Goal: Register for event/course

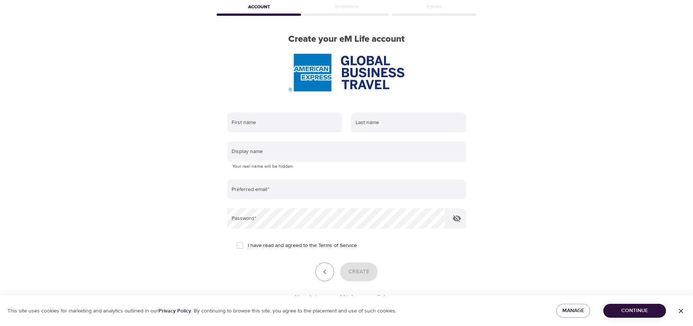
scroll to position [64, 0]
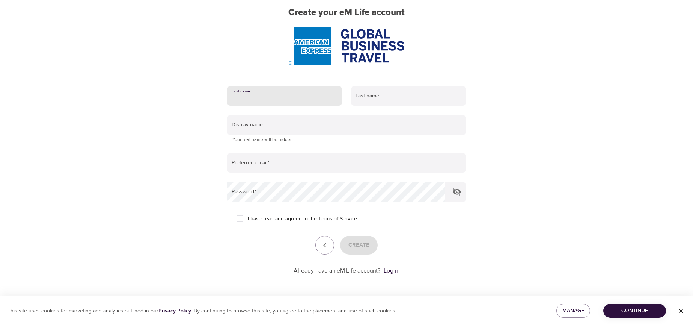
click at [273, 97] on input "text" at bounding box center [284, 96] width 115 height 20
type input "Marta"
click at [425, 99] on input "text" at bounding box center [408, 96] width 115 height 20
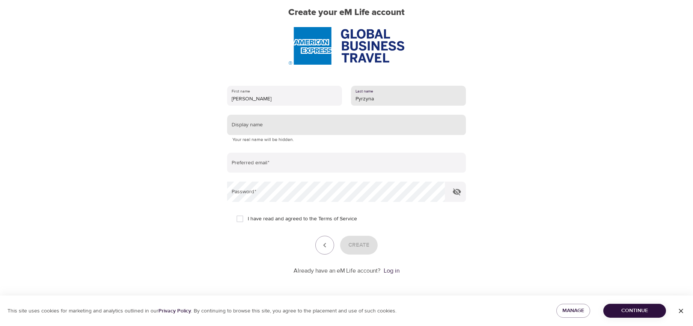
type input "Pyrzyna"
click at [317, 124] on input "text" at bounding box center [346, 125] width 239 height 20
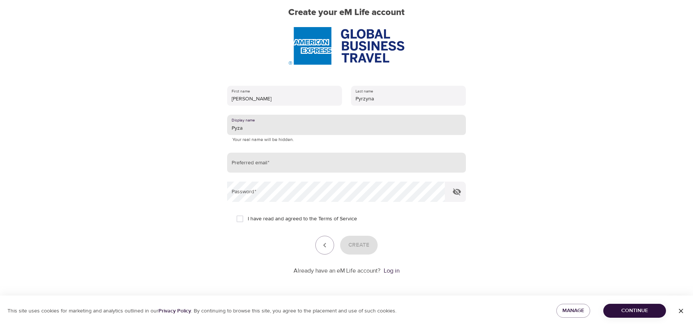
type input "Pyza"
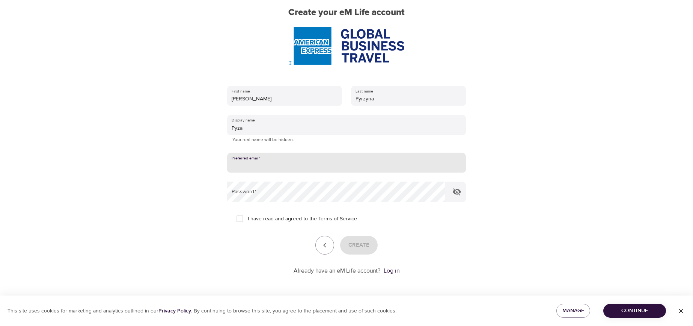
click at [299, 163] on input "email" at bounding box center [346, 162] width 239 height 20
type input "[EMAIL_ADDRESS][DOMAIN_NAME]"
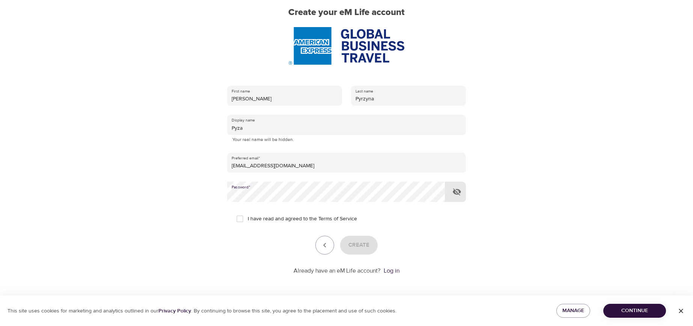
click at [236, 219] on input "I have read and agreed to the Terms of Service" at bounding box center [240, 219] width 16 height 16
checkbox input "true"
click at [356, 243] on span "Create" at bounding box center [359, 245] width 21 height 10
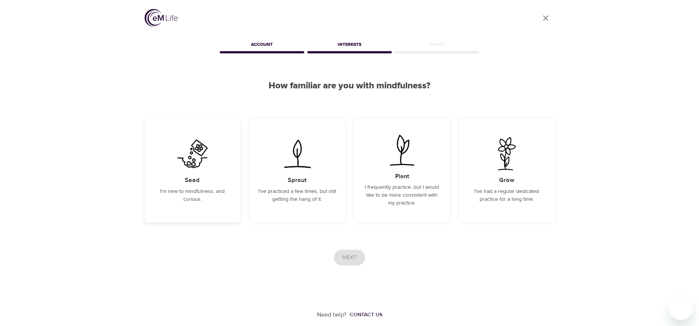
click at [197, 157] on img at bounding box center [193, 153] width 38 height 33
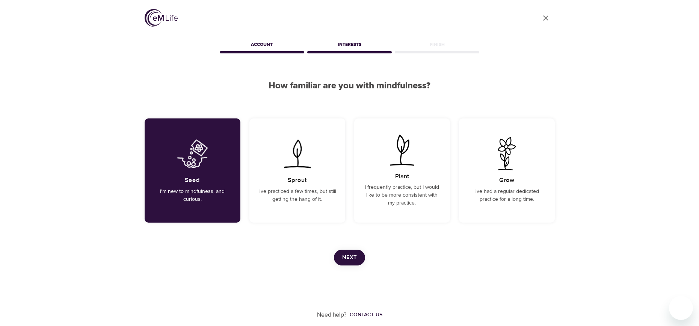
click at [349, 256] on span "Next" at bounding box center [349, 257] width 15 height 10
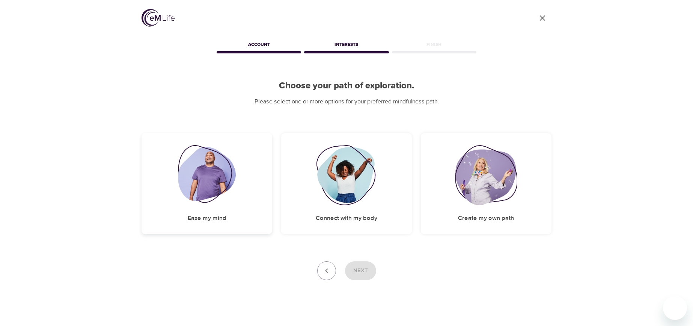
click at [223, 183] on img at bounding box center [207, 175] width 58 height 60
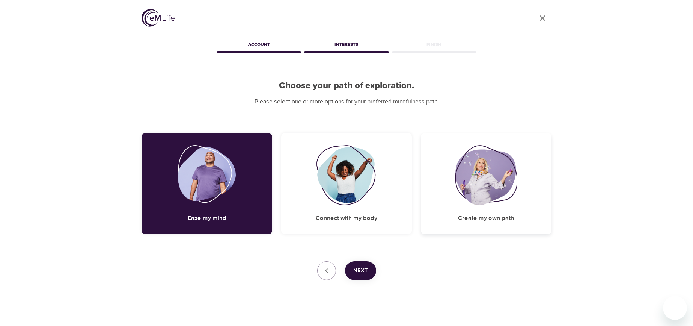
click at [485, 174] on img at bounding box center [486, 175] width 62 height 60
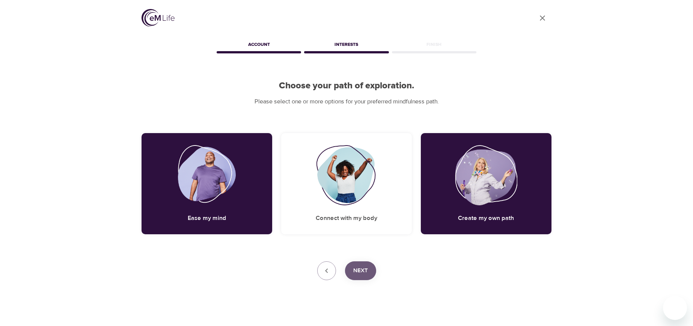
click at [361, 269] on span "Next" at bounding box center [360, 271] width 15 height 10
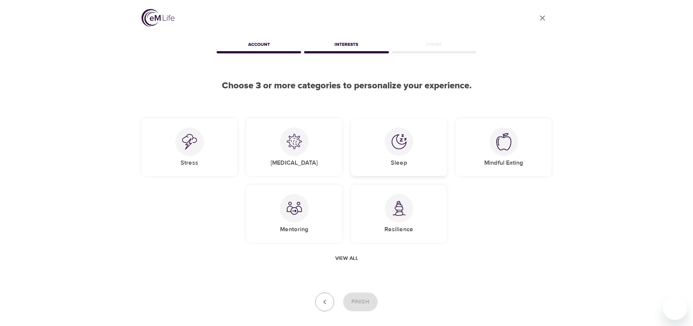
click at [405, 151] on div at bounding box center [399, 141] width 29 height 29
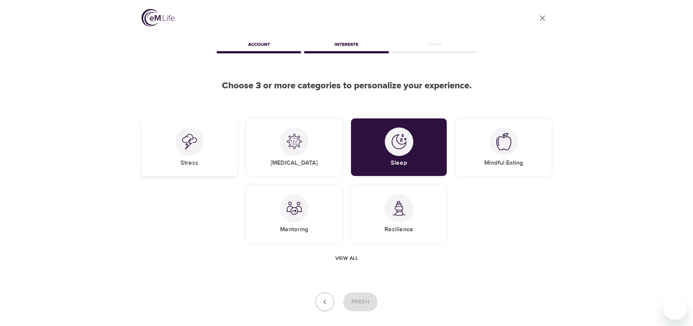
click at [194, 140] on img at bounding box center [189, 142] width 15 height 16
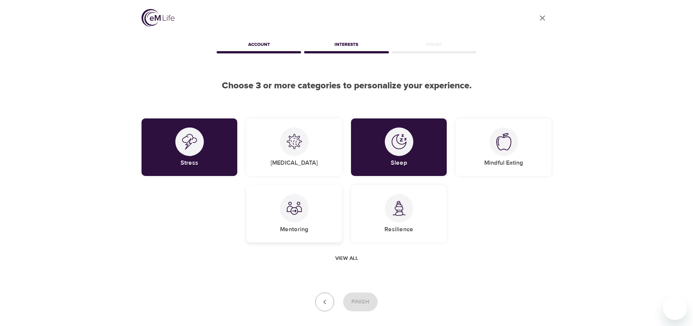
click at [290, 208] on img at bounding box center [294, 208] width 15 height 15
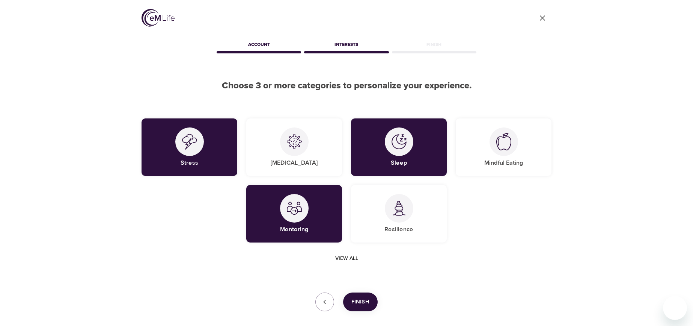
click at [340, 260] on span "View all" at bounding box center [346, 258] width 23 height 9
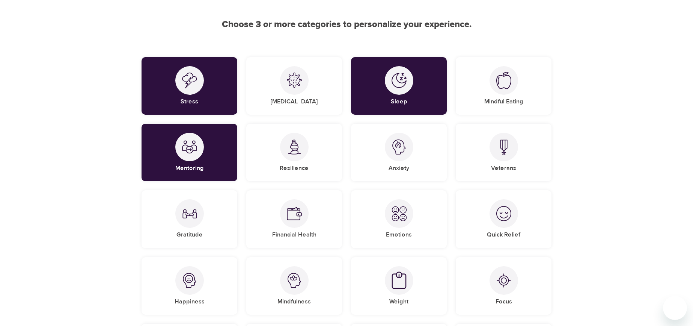
scroll to position [40, 0]
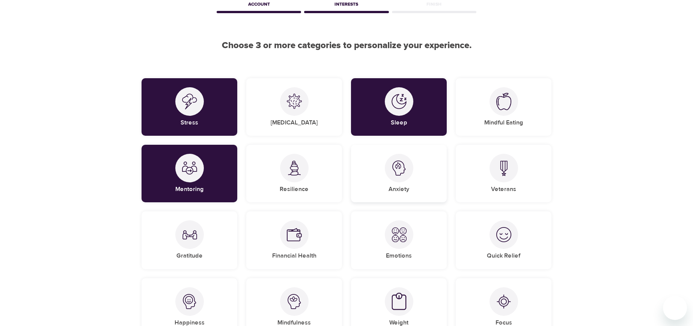
click at [394, 165] on img at bounding box center [399, 167] width 15 height 15
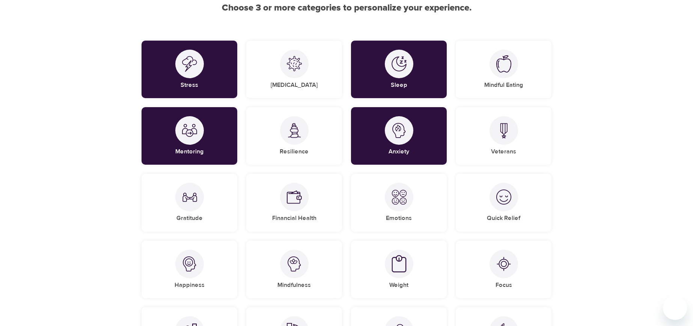
scroll to position [115, 0]
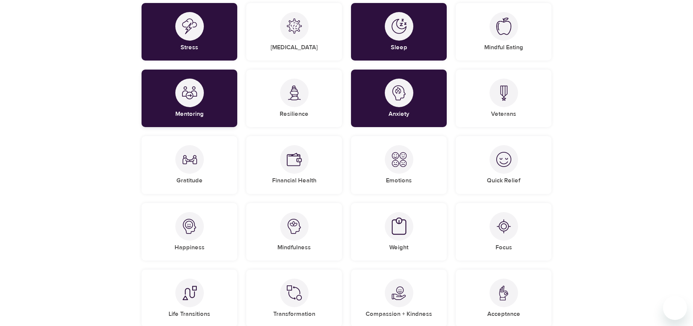
click at [199, 91] on div at bounding box center [189, 92] width 29 height 29
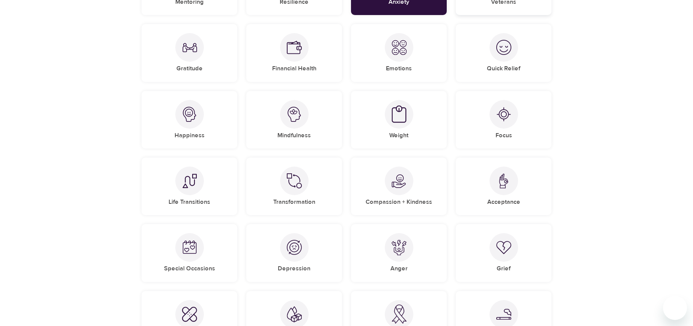
scroll to position [228, 0]
click at [506, 113] on img at bounding box center [504, 113] width 15 height 15
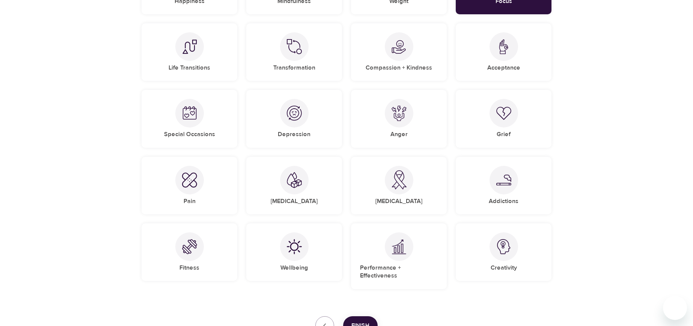
scroll to position [378, 0]
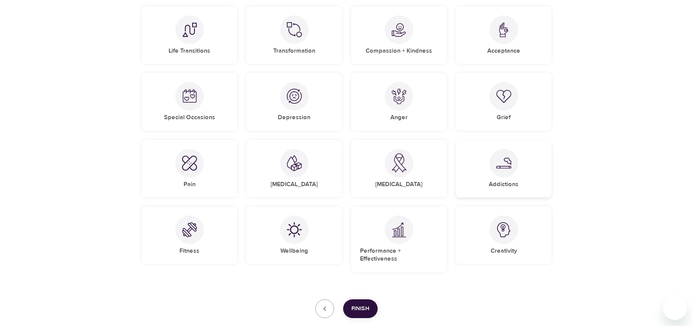
click at [504, 163] on img at bounding box center [504, 162] width 15 height 11
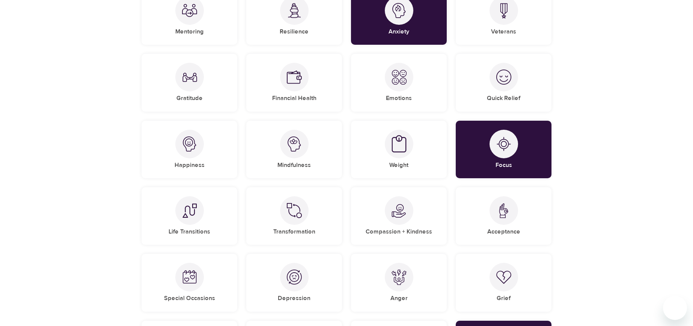
scroll to position [153, 0]
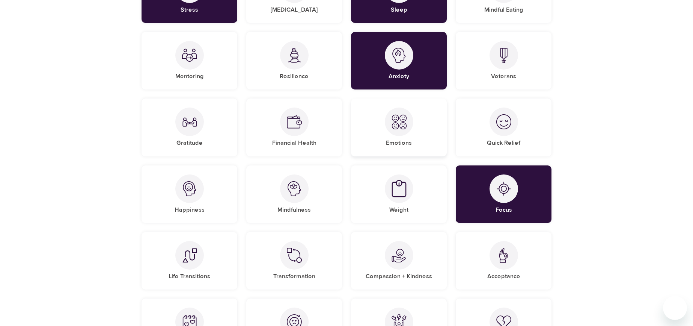
click at [395, 120] on img at bounding box center [399, 121] width 15 height 15
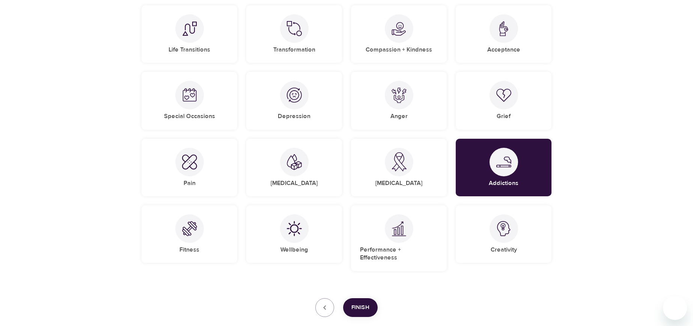
scroll to position [416, 0]
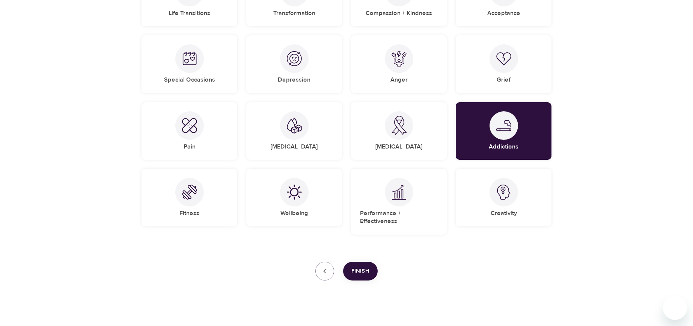
click at [359, 266] on span "Finish" at bounding box center [361, 271] width 18 height 10
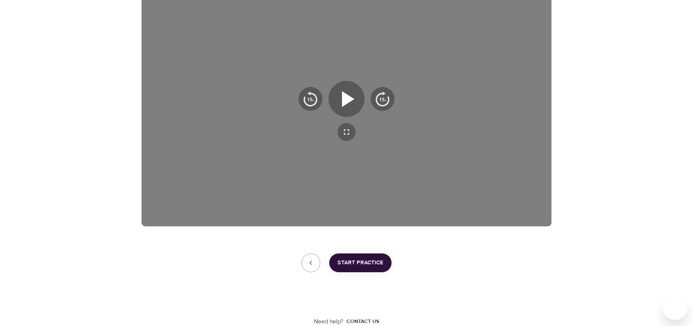
scroll to position [137, 0]
click at [345, 95] on icon "button" at bounding box center [348, 99] width 12 height 16
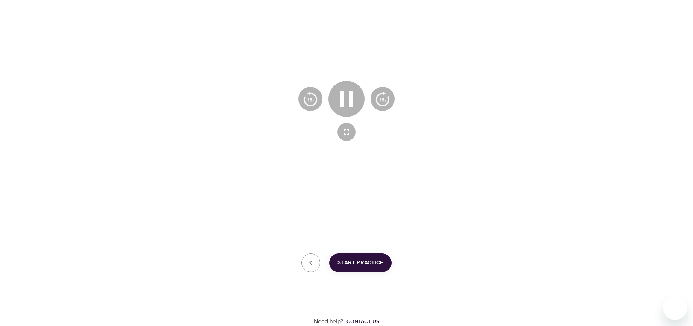
click at [495, 198] on div at bounding box center [347, 110] width 410 height 231
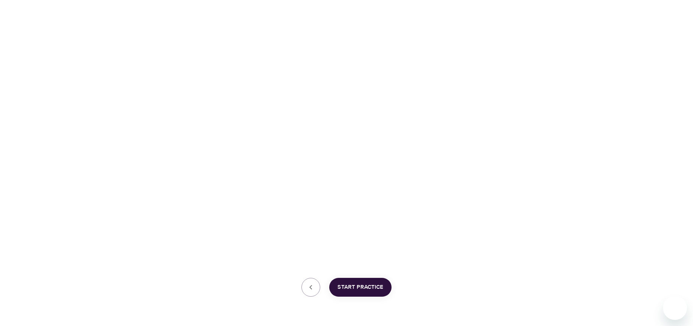
scroll to position [100, 0]
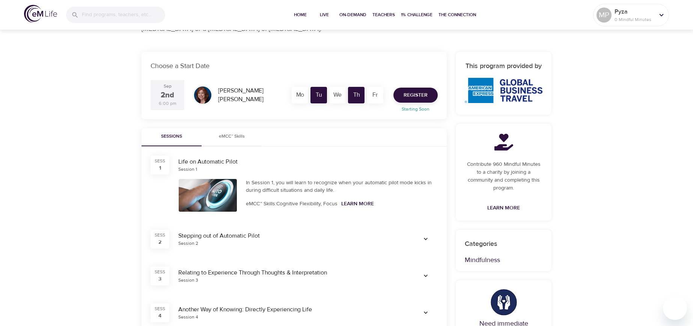
scroll to position [150, 0]
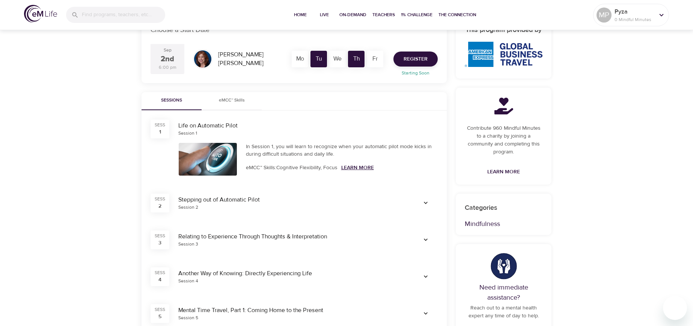
click at [349, 168] on link "Learn More" at bounding box center [357, 167] width 33 height 7
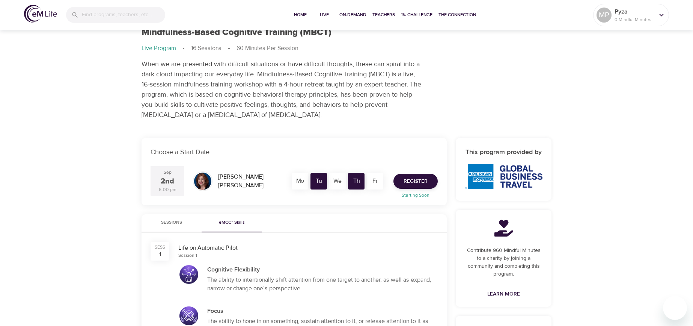
scroll to position [15, 0]
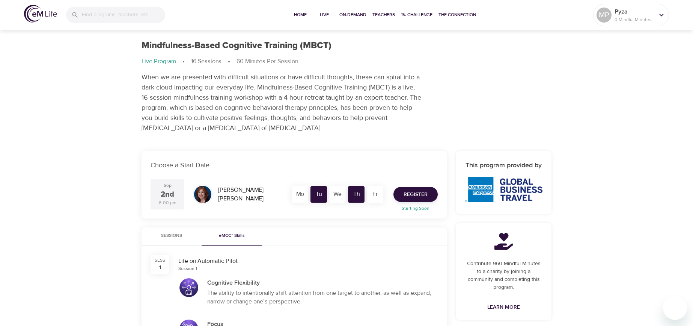
click at [302, 193] on div "Mo" at bounding box center [300, 194] width 17 height 17
click at [298, 194] on div "Mo" at bounding box center [300, 194] width 17 height 17
click at [316, 193] on div "Tu" at bounding box center [319, 194] width 17 height 17
click at [173, 234] on span "Sessions" at bounding box center [171, 236] width 51 height 8
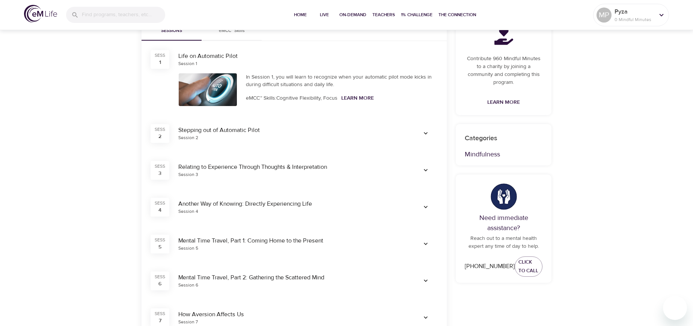
scroll to position [240, 0]
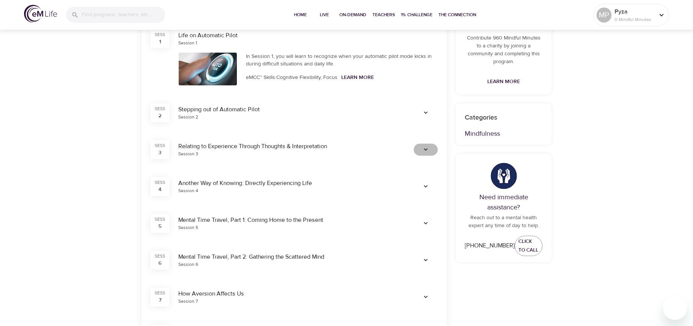
click at [425, 149] on icon "button" at bounding box center [426, 149] width 4 height 2
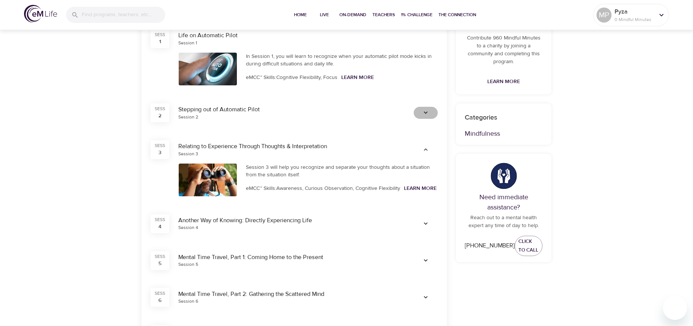
click at [427, 112] on icon "button" at bounding box center [426, 112] width 4 height 2
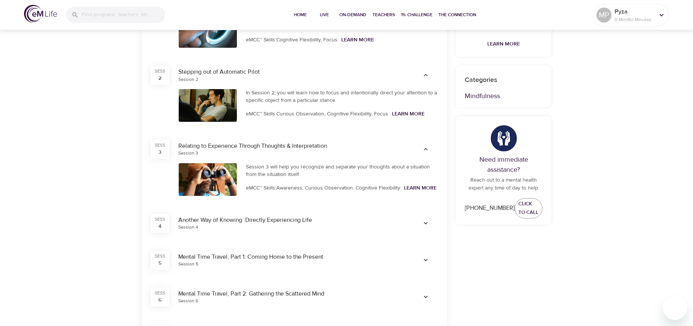
scroll to position [315, 0]
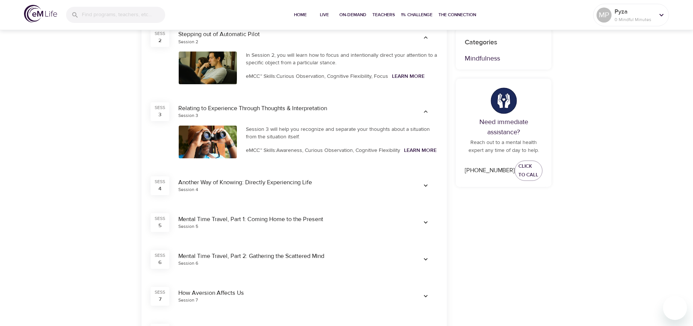
click at [427, 186] on icon "button" at bounding box center [426, 185] width 4 height 2
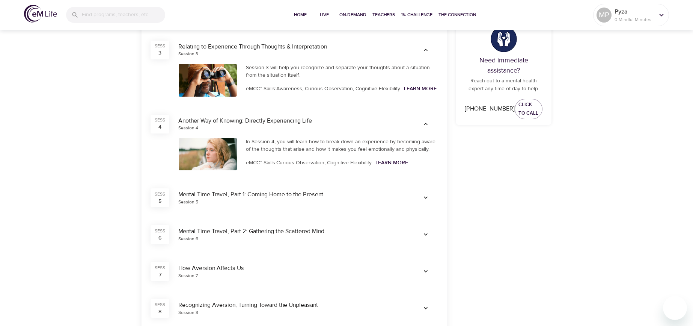
scroll to position [391, 0]
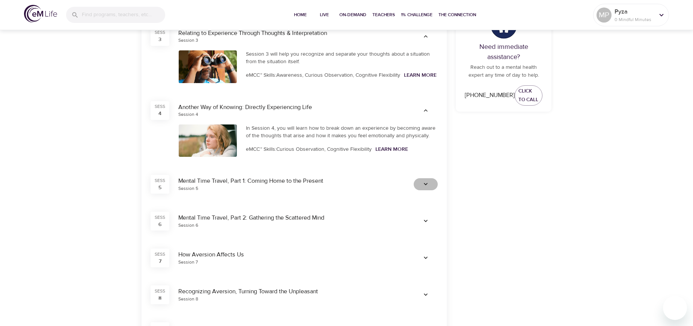
click at [426, 183] on icon "button" at bounding box center [426, 184] width 8 height 8
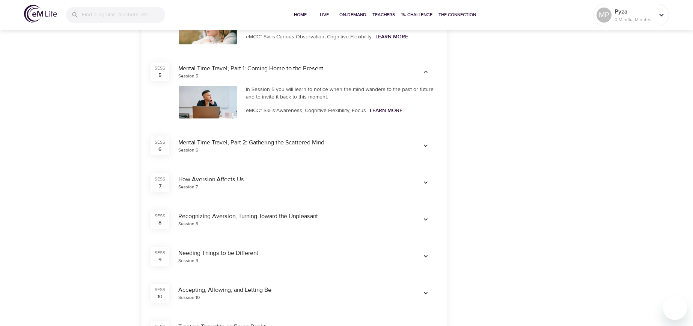
scroll to position [503, 0]
click at [425, 145] on icon "button" at bounding box center [426, 145] width 4 height 2
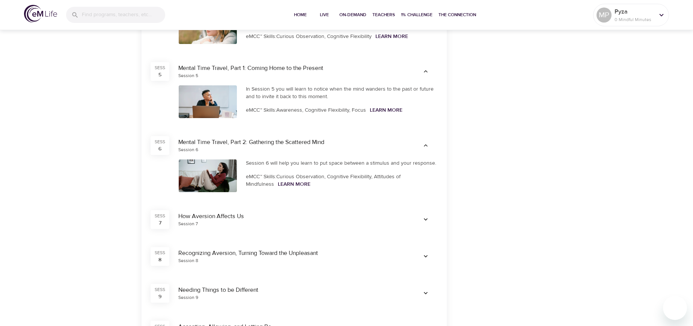
scroll to position [541, 0]
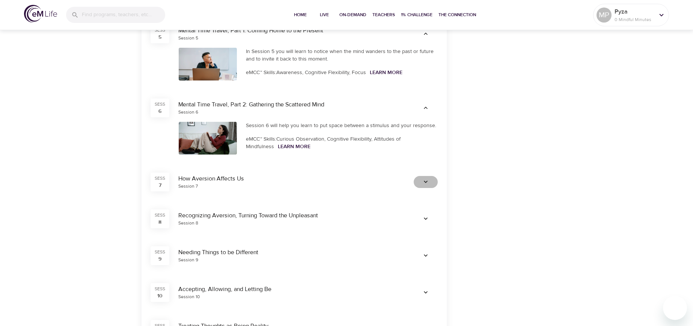
click at [426, 183] on icon "button" at bounding box center [426, 182] width 8 height 8
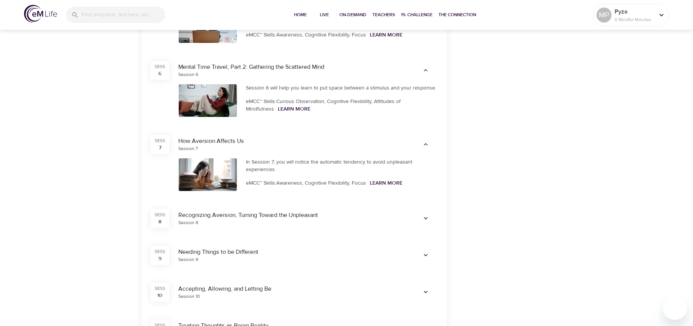
scroll to position [616, 0]
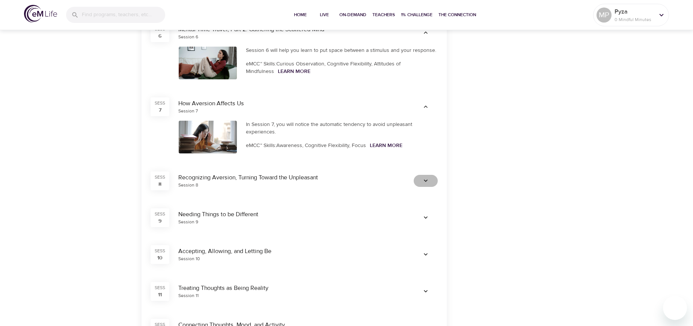
click at [425, 181] on icon "button" at bounding box center [426, 181] width 8 height 8
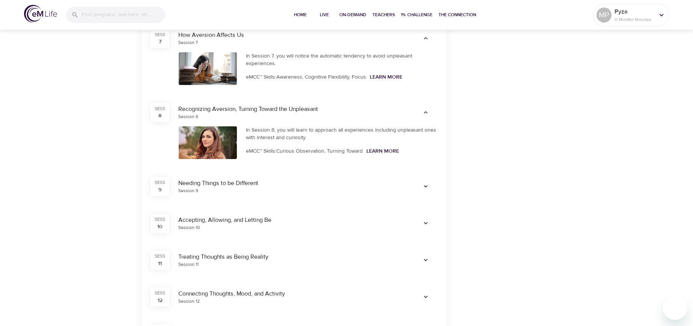
scroll to position [691, 0]
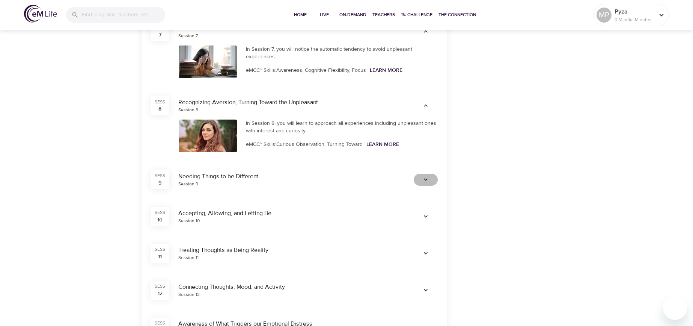
click at [426, 180] on icon "button" at bounding box center [426, 179] width 4 height 2
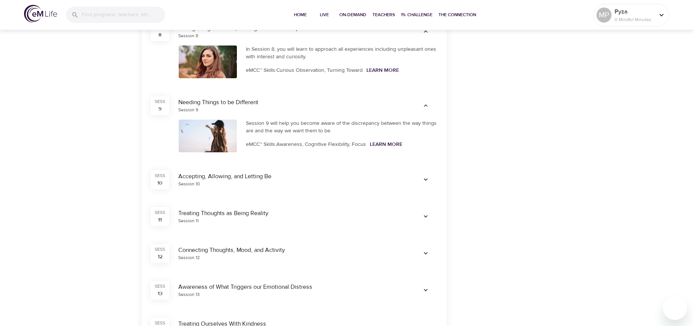
scroll to position [766, 0]
click at [424, 178] on icon "button" at bounding box center [426, 179] width 8 height 8
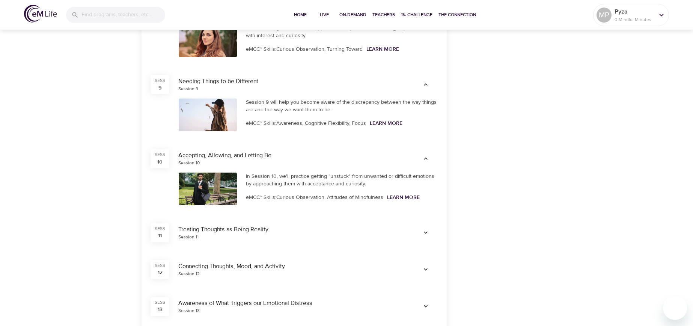
scroll to position [841, 0]
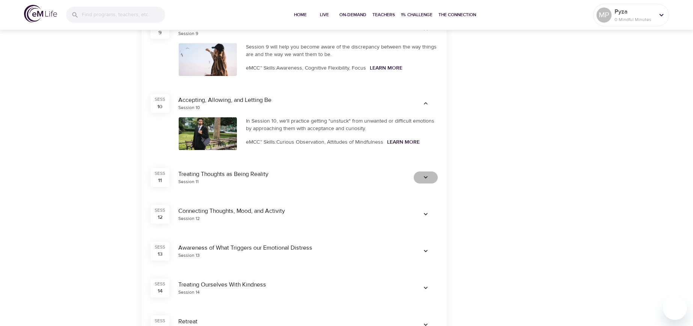
click at [424, 177] on icon "button" at bounding box center [426, 178] width 8 height 8
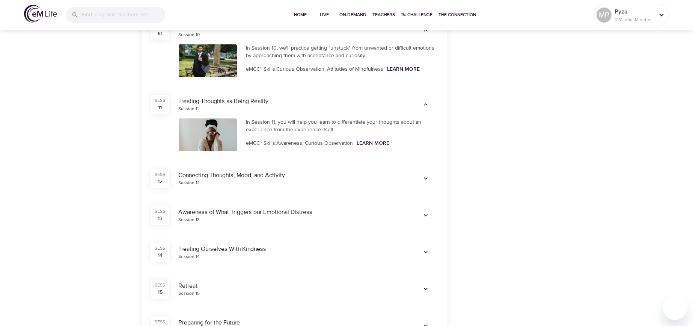
scroll to position [916, 0]
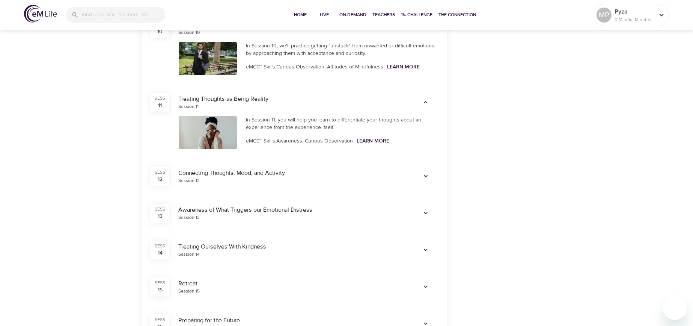
click at [426, 176] on icon "button" at bounding box center [426, 176] width 4 height 2
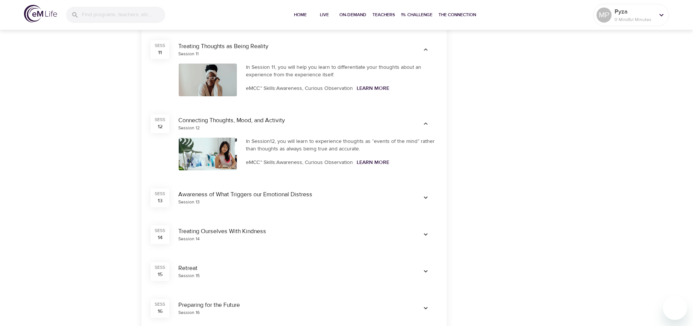
scroll to position [992, 0]
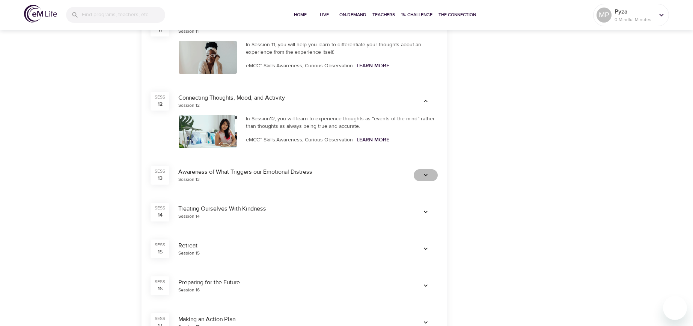
click at [426, 175] on icon "button" at bounding box center [426, 175] width 4 height 2
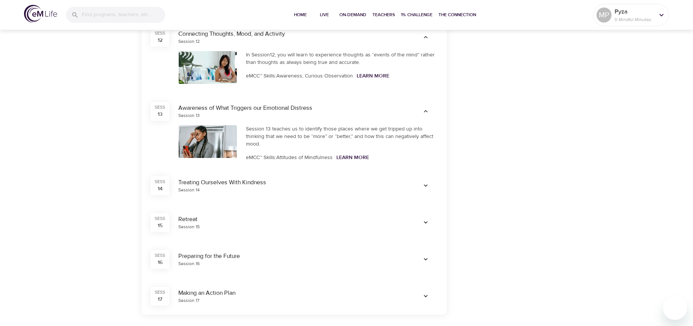
scroll to position [1067, 0]
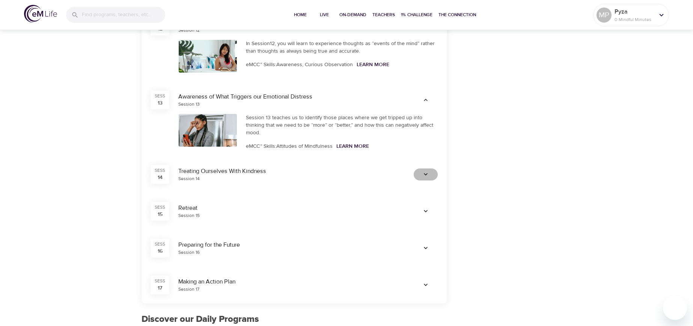
click at [429, 176] on icon "button" at bounding box center [426, 175] width 8 height 8
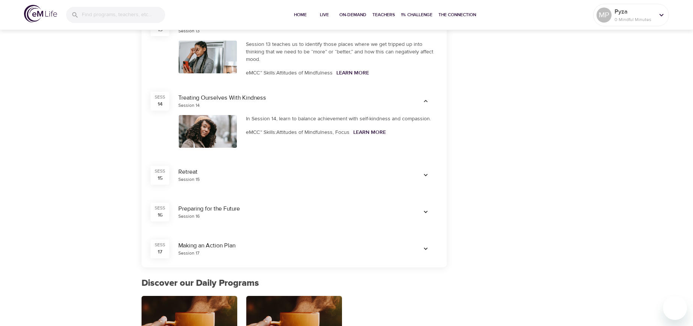
scroll to position [1142, 0]
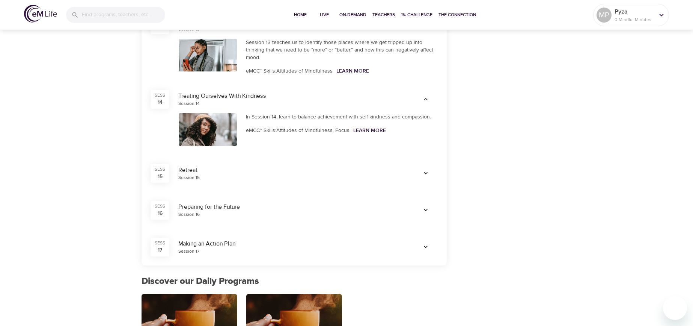
click at [424, 172] on icon "button" at bounding box center [426, 173] width 8 height 8
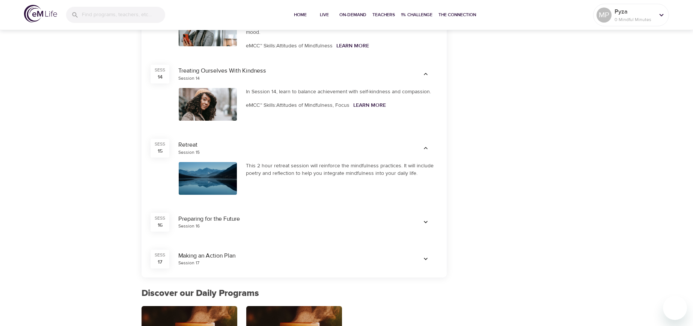
scroll to position [1179, 0]
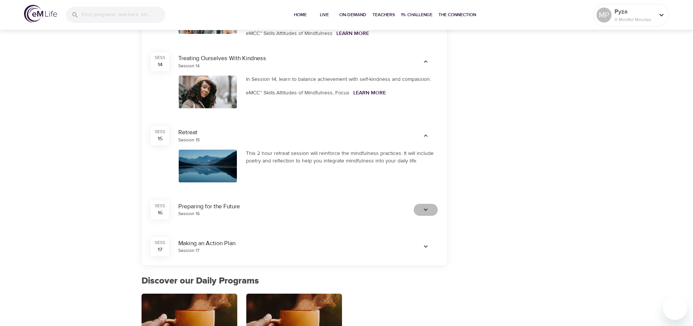
click at [428, 209] on icon "button" at bounding box center [426, 210] width 8 height 8
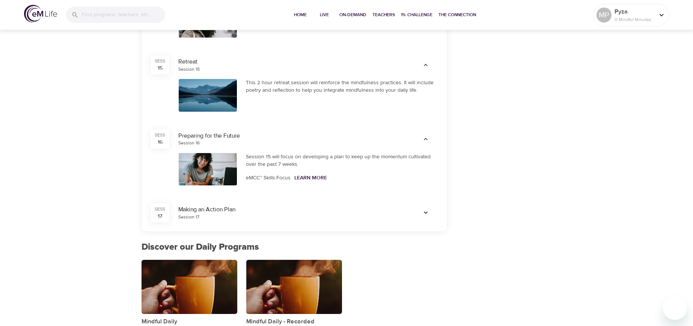
scroll to position [1254, 0]
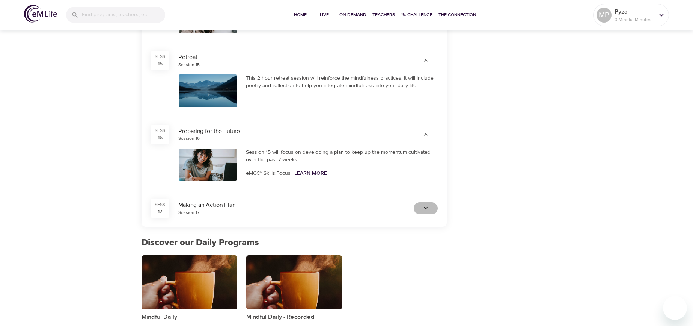
click at [424, 208] on icon "button" at bounding box center [426, 208] width 8 height 8
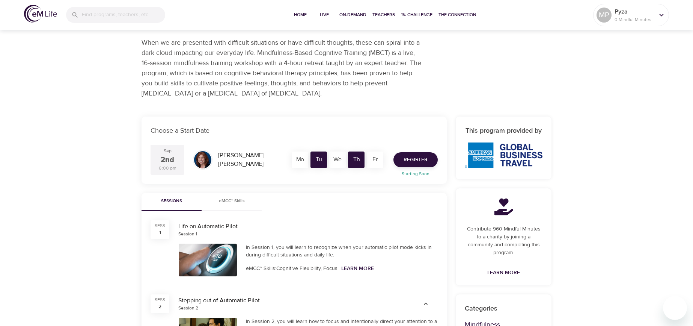
scroll to position [0, 0]
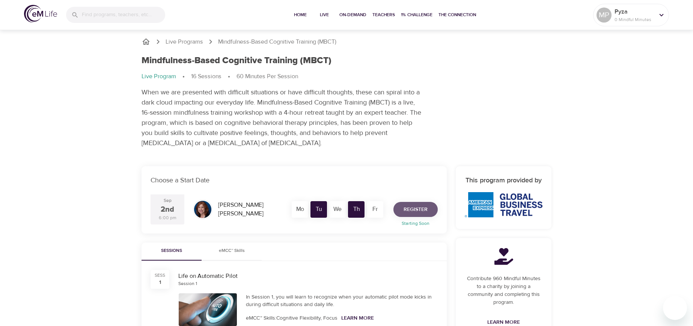
click at [408, 209] on span "Register" at bounding box center [416, 209] width 24 height 9
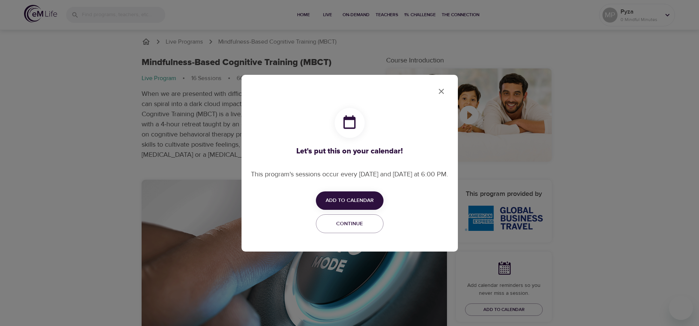
checkbox input "true"
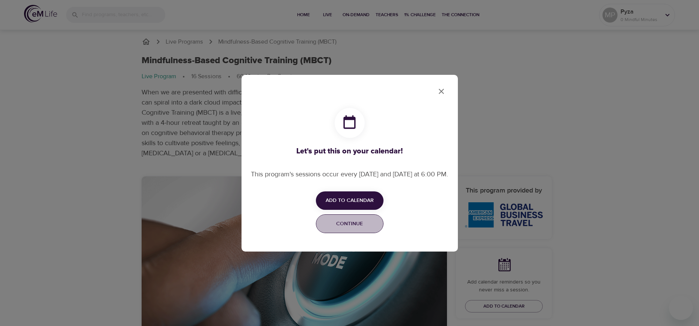
click at [356, 224] on span "Continue" at bounding box center [350, 223] width 58 height 9
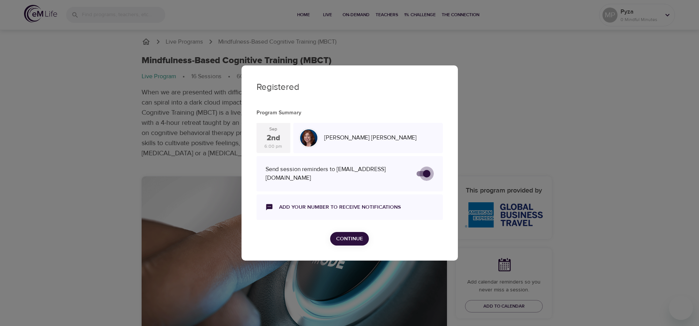
click at [430, 172] on input "secondary checkbox" at bounding box center [426, 173] width 43 height 14
checkbox input "true"
checkbox input "false"
click at [419, 172] on input "secondary checkbox" at bounding box center [419, 173] width 43 height 14
checkbox input "false"
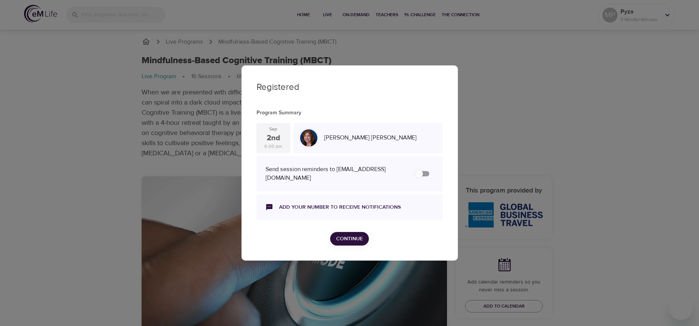
checkbox input "true"
click at [361, 206] on link "Add your number to receive notifications" at bounding box center [340, 207] width 122 height 8
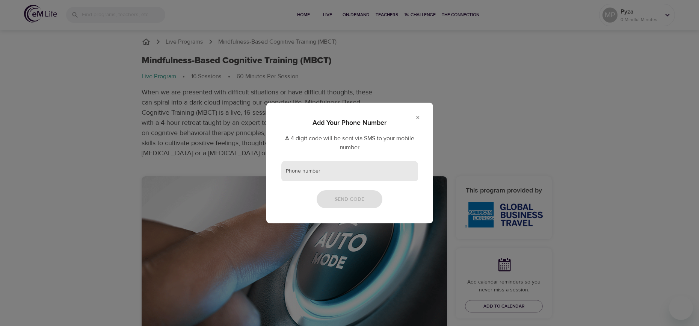
click at [337, 174] on input "text" at bounding box center [349, 171] width 137 height 20
type input "48601722251"
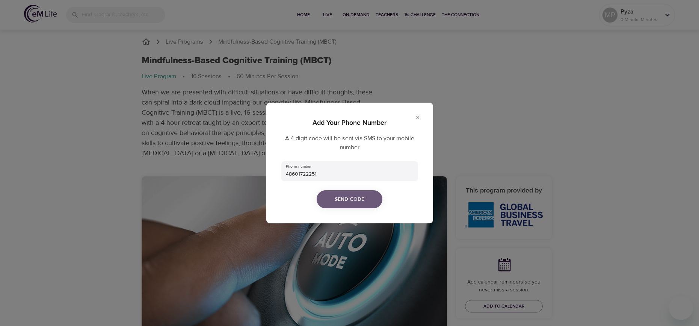
click at [372, 199] on button "Send Code" at bounding box center [350, 199] width 66 height 18
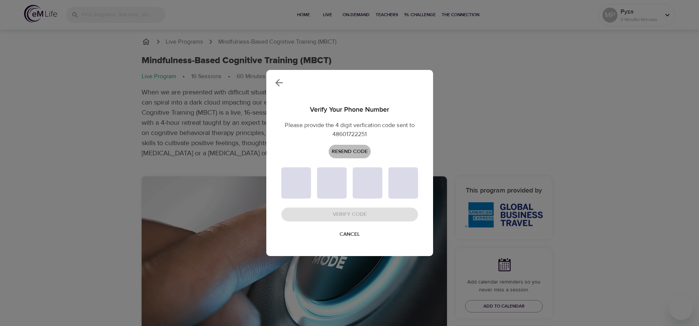
click at [356, 152] on span "Resend Code" at bounding box center [350, 151] width 36 height 9
click at [348, 234] on span "Cancel" at bounding box center [350, 233] width 20 height 9
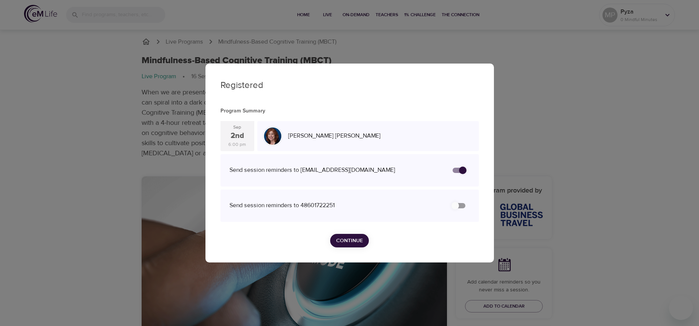
click at [334, 203] on div "Send session reminders to 48601722251" at bounding box center [337, 205] width 216 height 9
click at [454, 207] on input "secondary checkbox" at bounding box center [455, 205] width 43 height 14
checkbox input "false"
checkbox input "true"
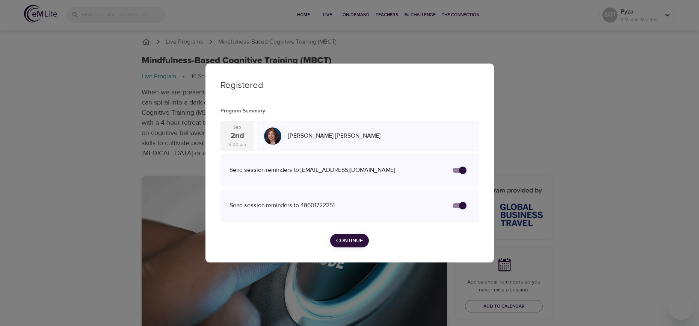
click at [301, 203] on div "Send session reminders to 48601722251" at bounding box center [337, 205] width 216 height 9
click at [351, 241] on span "Continue" at bounding box center [349, 240] width 27 height 9
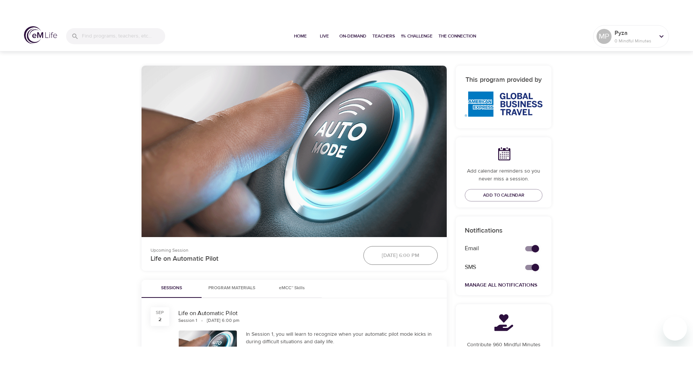
scroll to position [150, 0]
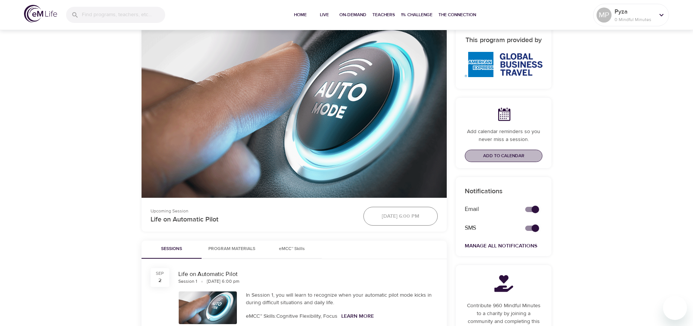
click at [512, 155] on span "Add to Calendar" at bounding box center [503, 156] width 41 height 8
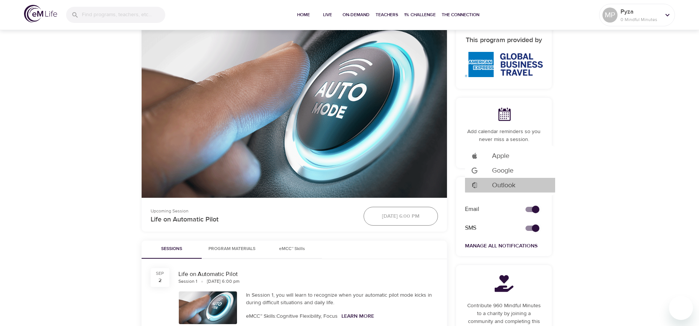
click at [505, 183] on span "Outlook" at bounding box center [503, 185] width 23 height 10
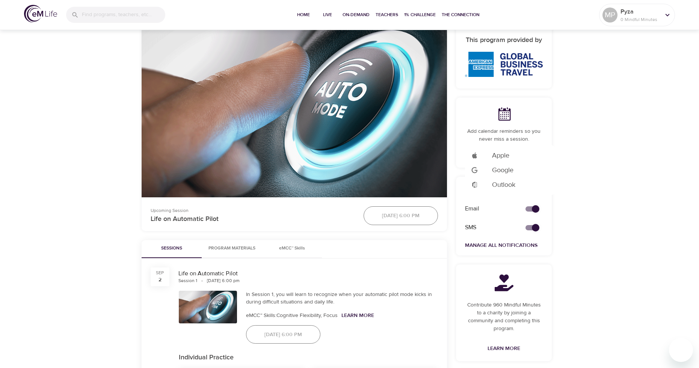
click at [506, 283] on div at bounding box center [349, 184] width 699 height 368
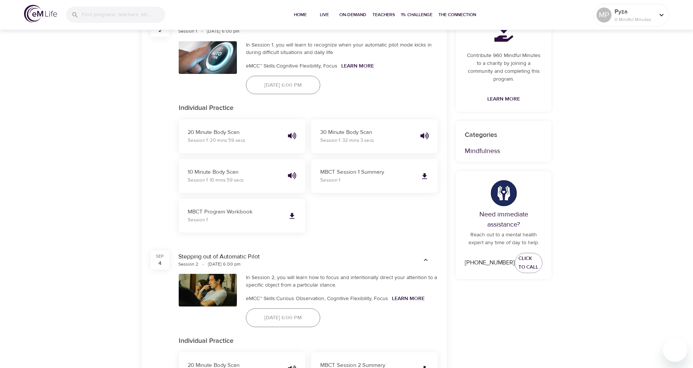
scroll to position [413, 0]
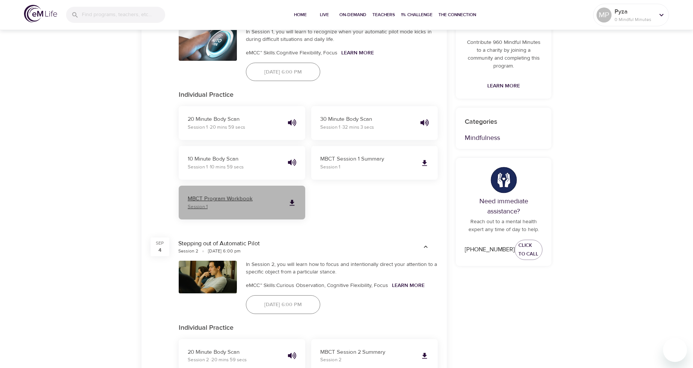
click at [245, 199] on p "MBCT Program Workbook" at bounding box center [235, 199] width 94 height 9
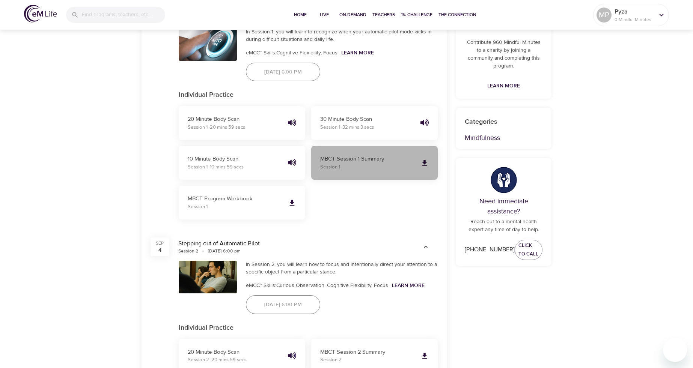
click at [344, 163] on p "MBCT Session 1 Summary" at bounding box center [367, 159] width 94 height 9
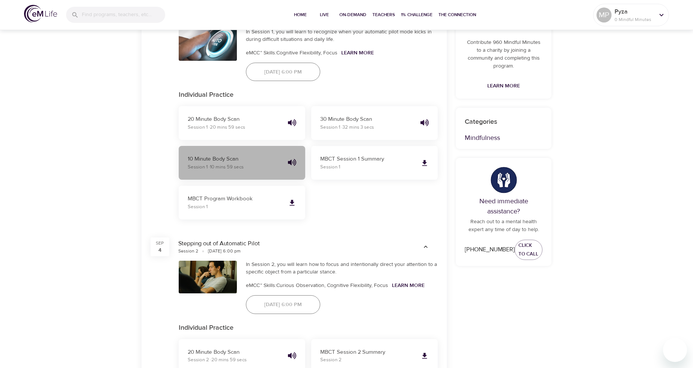
click at [292, 163] on icon "button" at bounding box center [292, 162] width 8 height 8
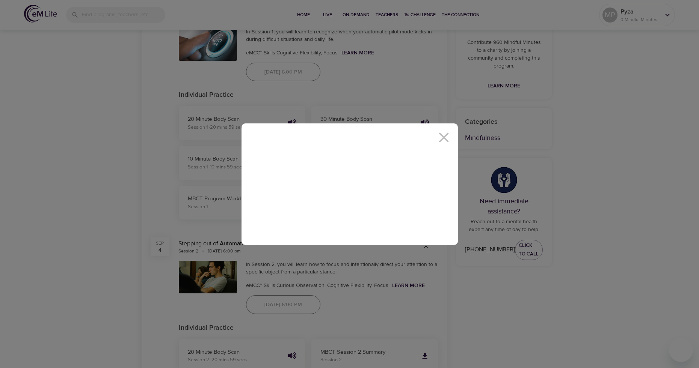
click at [619, 222] on div at bounding box center [349, 184] width 699 height 368
click at [539, 297] on div at bounding box center [349, 184] width 699 height 368
click at [444, 139] on icon at bounding box center [443, 137] width 17 height 17
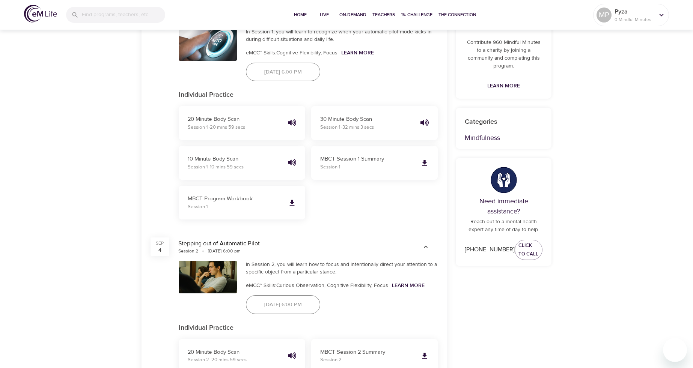
drag, startPoint x: 232, startPoint y: 158, endPoint x: 468, endPoint y: 163, distance: 235.9
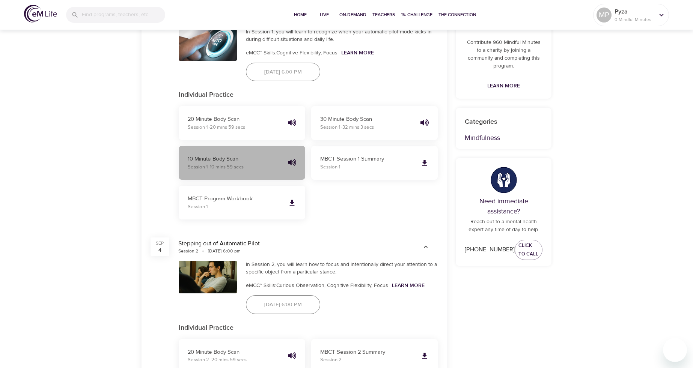
click at [227, 161] on p "10 Minute Body Scan" at bounding box center [235, 159] width 94 height 9
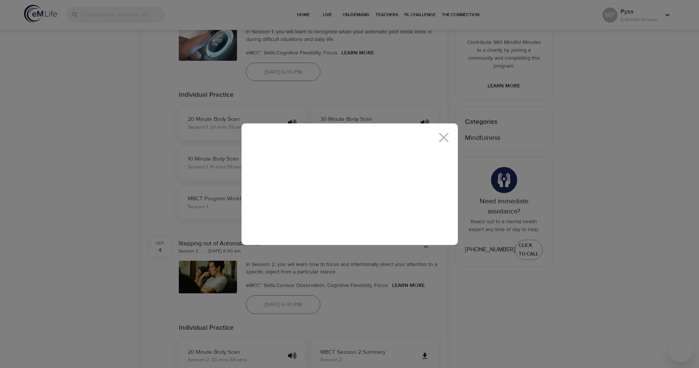
click at [495, 83] on div at bounding box center [349, 184] width 699 height 368
click at [443, 137] on icon at bounding box center [444, 138] width 10 height 10
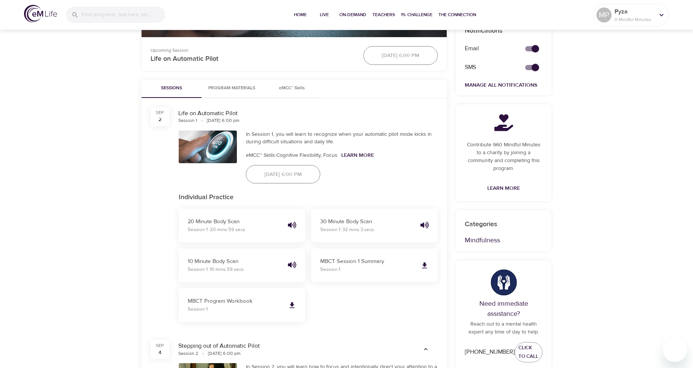
scroll to position [263, 0]
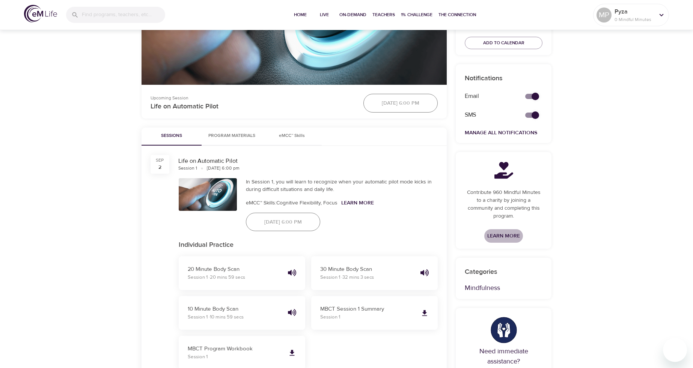
click at [508, 236] on span "Learn More" at bounding box center [504, 236] width 33 height 9
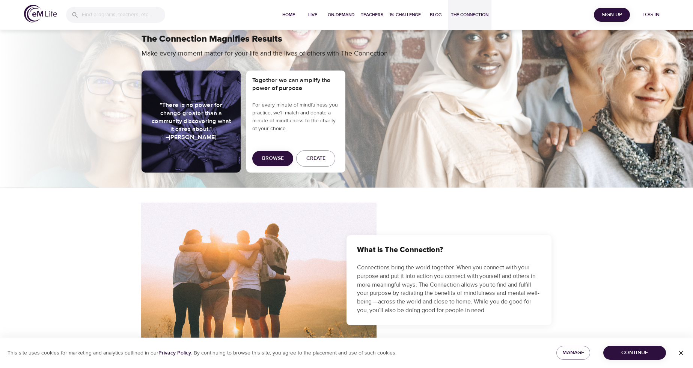
scroll to position [38, 0]
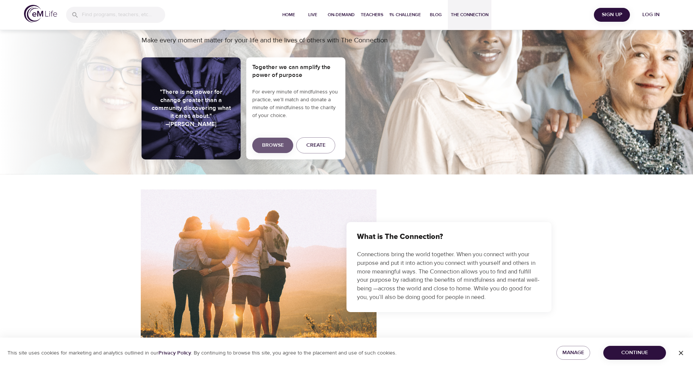
click at [281, 146] on span "Browse" at bounding box center [273, 145] width 22 height 9
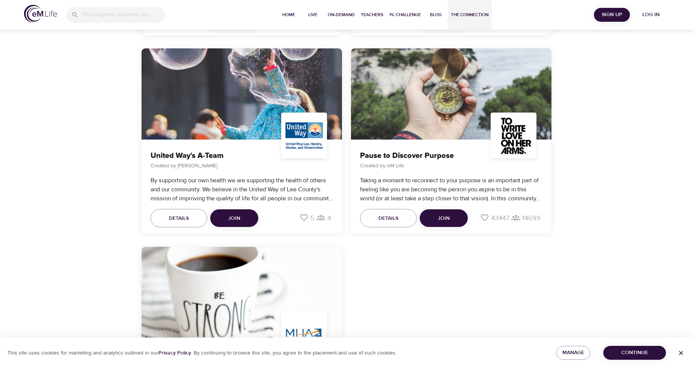
scroll to position [3121, 0]
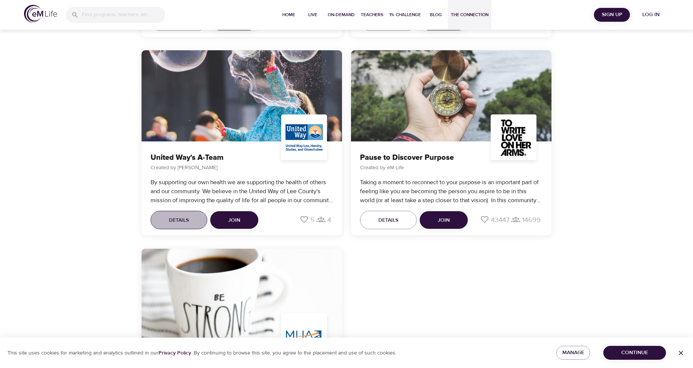
click at [186, 219] on span "Details" at bounding box center [179, 220] width 20 height 9
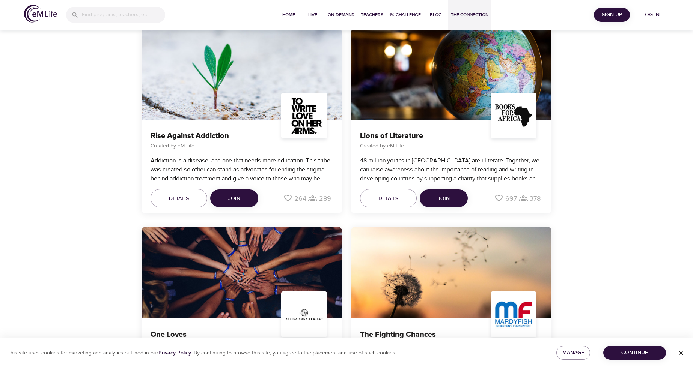
scroll to position [642, 0]
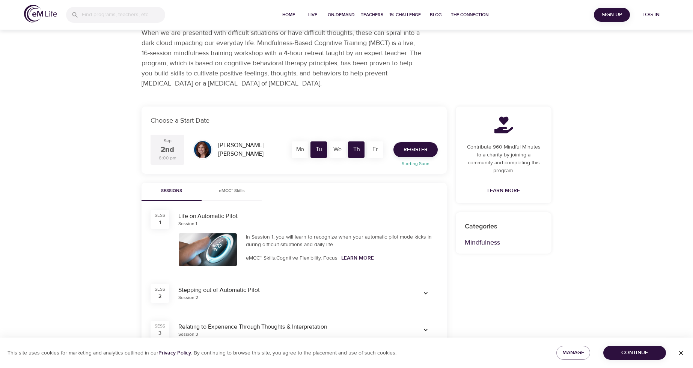
scroll to position [75, 0]
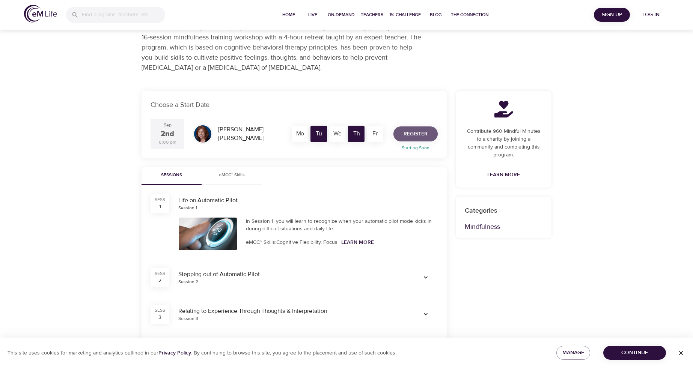
click at [410, 134] on span "Register" at bounding box center [416, 134] width 24 height 9
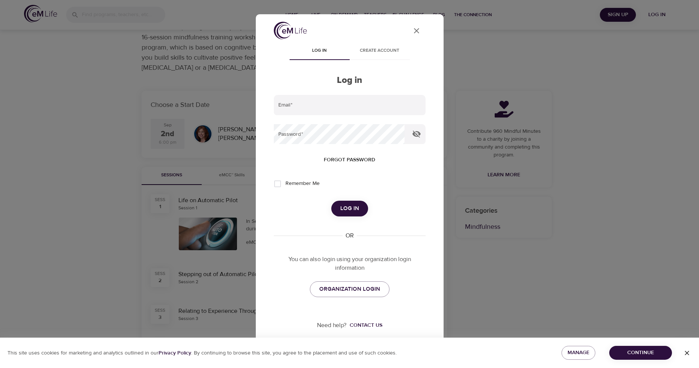
type input "[EMAIL_ADDRESS][DOMAIN_NAME]"
click at [277, 185] on input "Remember Me" at bounding box center [278, 184] width 16 height 16
checkbox input "false"
click at [350, 211] on span "Log in" at bounding box center [349, 209] width 19 height 10
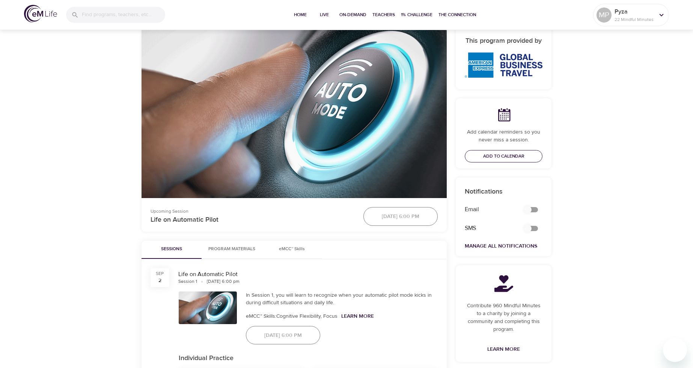
scroll to position [150, 0]
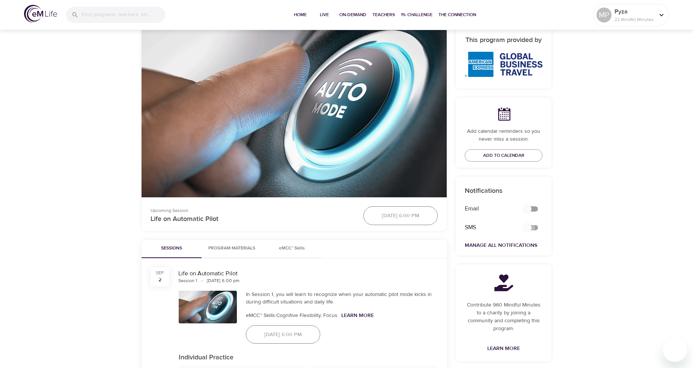
click at [530, 228] on input "secondary checkbox" at bounding box center [528, 228] width 43 height 14
checkbox input "false"
checkbox input "true"
click at [506, 157] on span "Add to Calendar" at bounding box center [503, 156] width 41 height 8
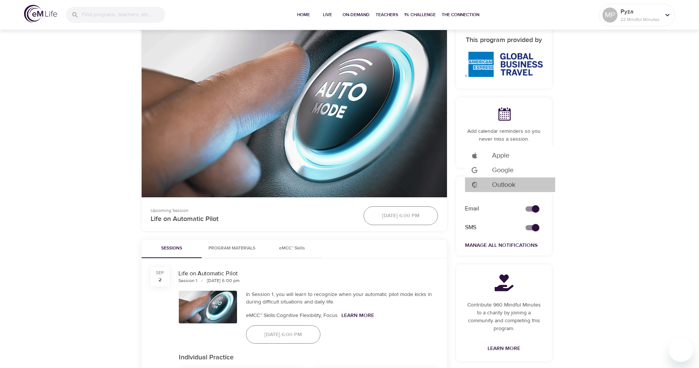
click at [501, 184] on span "Outlook" at bounding box center [503, 185] width 23 height 10
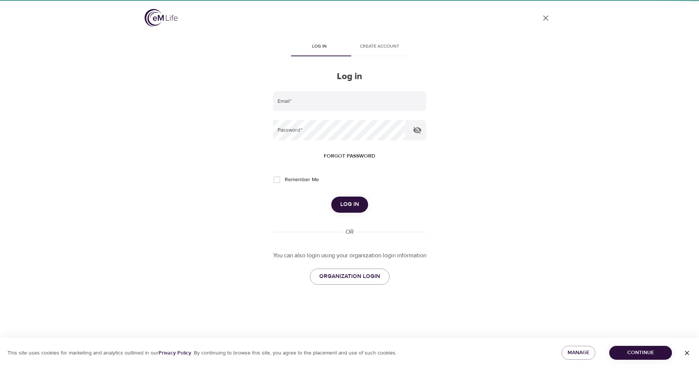
type input "pyza100@op.pl"
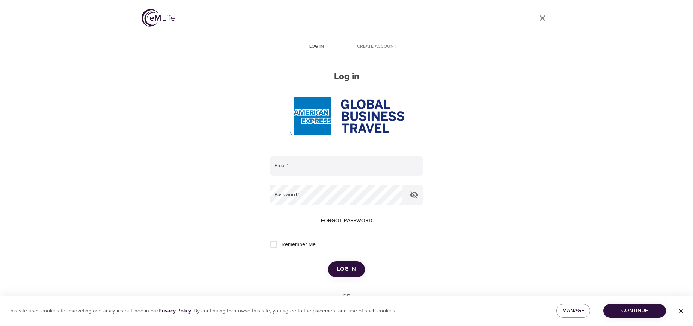
type input "pyza100@op.pl"
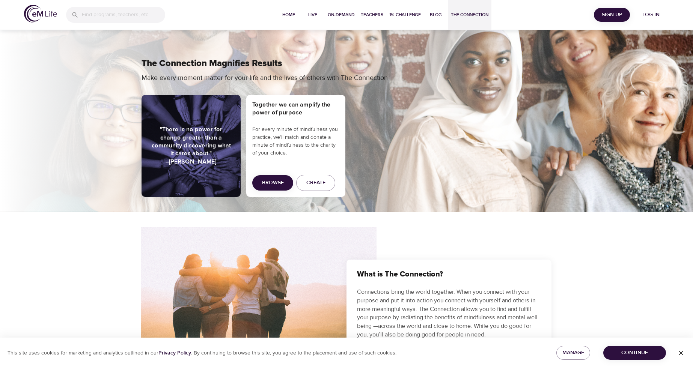
scroll to position [642, 0]
